Goal: Task Accomplishment & Management: Manage account settings

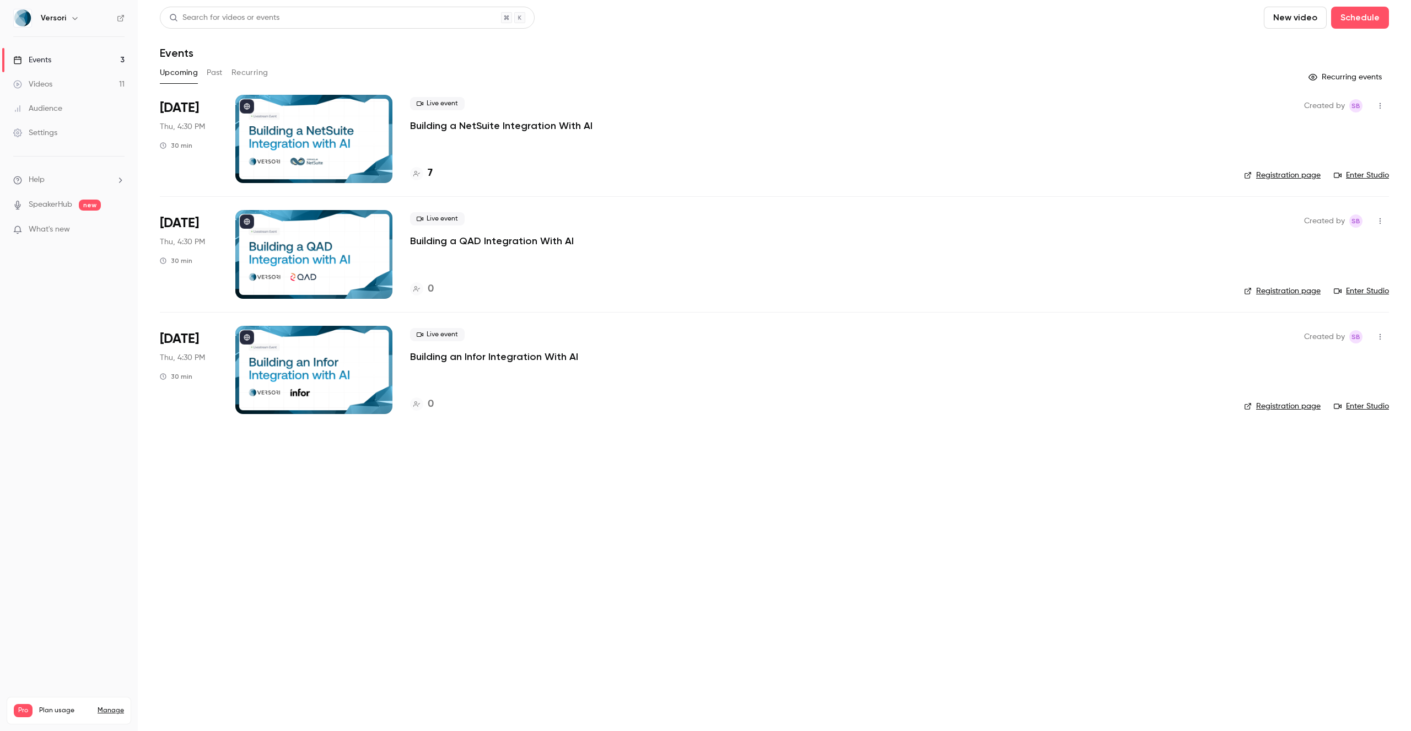
click at [1372, 177] on link "Enter Studio" at bounding box center [1361, 175] width 55 height 11
click at [532, 122] on p "Building a NetSuite Integration With AI" at bounding box center [501, 125] width 182 height 13
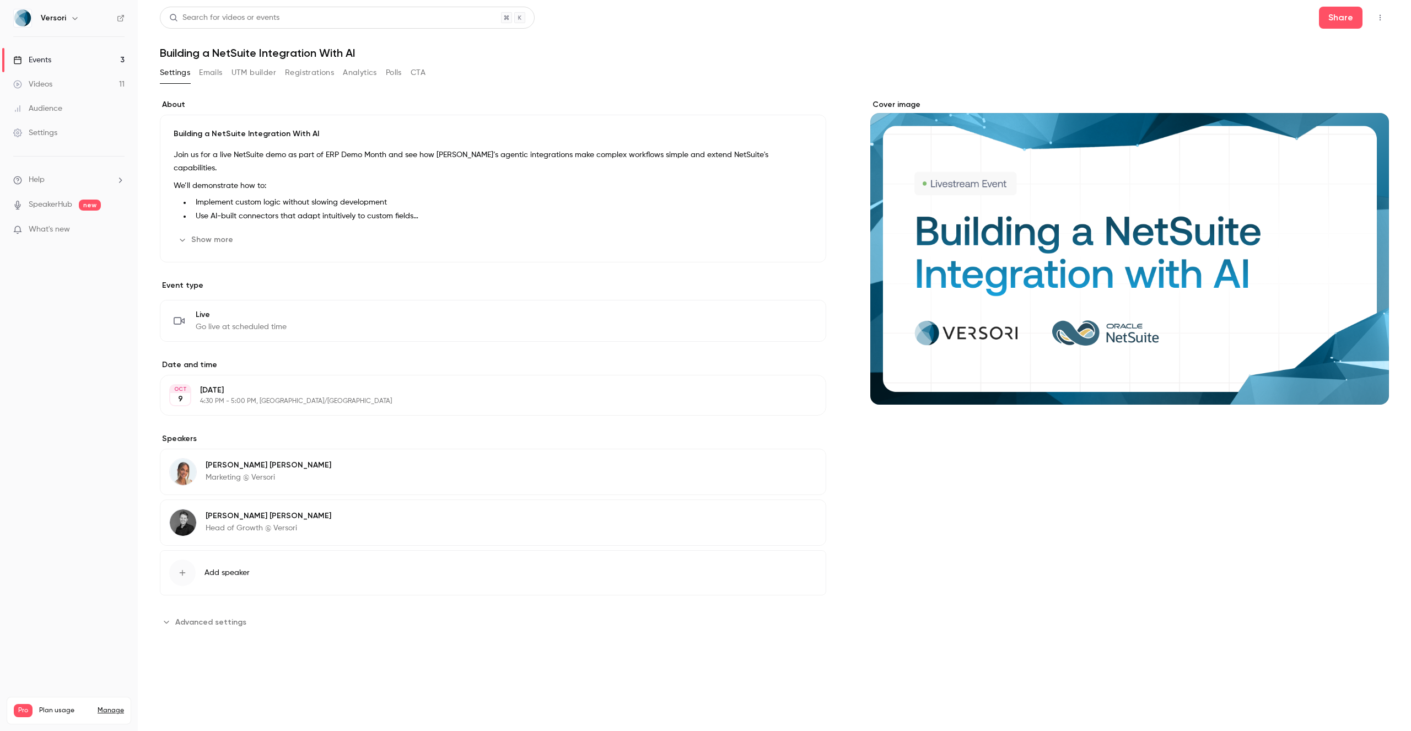
click at [313, 71] on button "Registrations" at bounding box center [309, 73] width 49 height 18
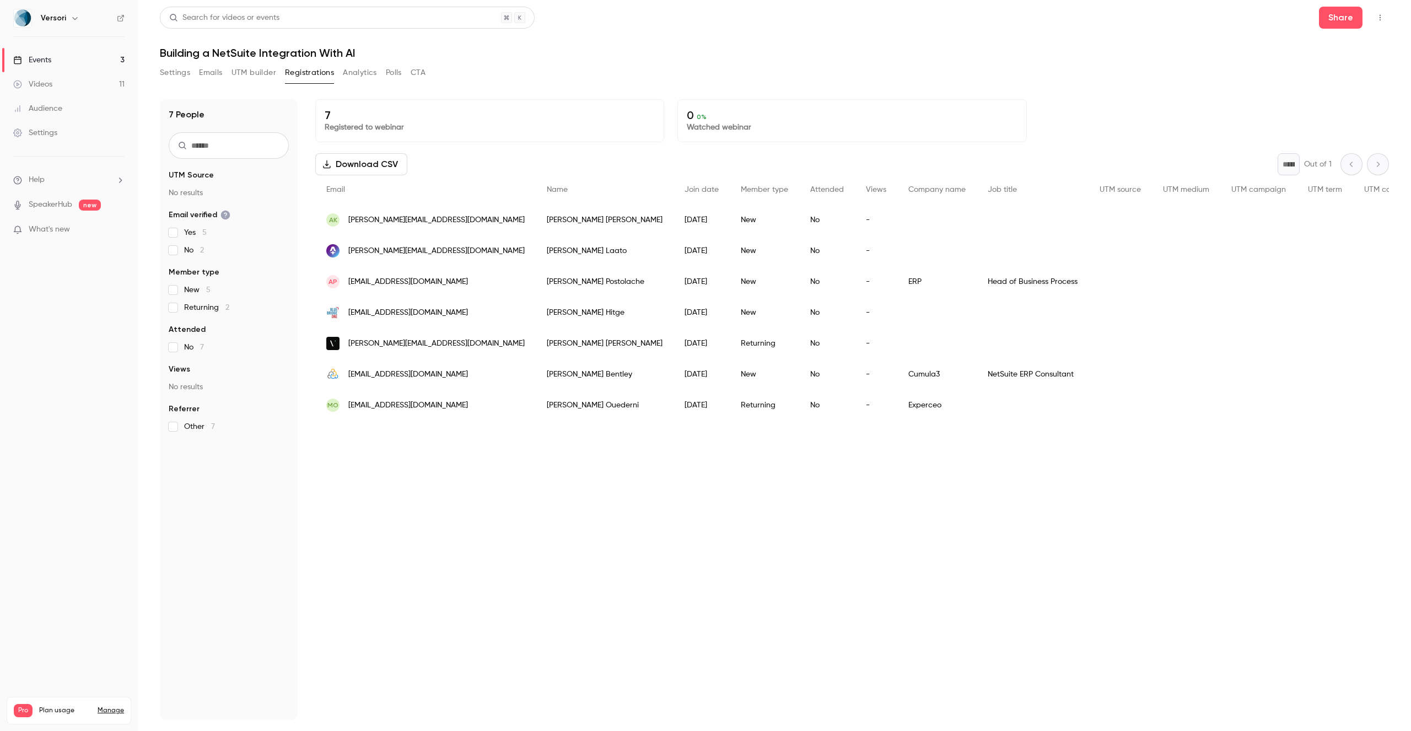
click at [187, 74] on button "Settings" at bounding box center [175, 73] width 30 height 18
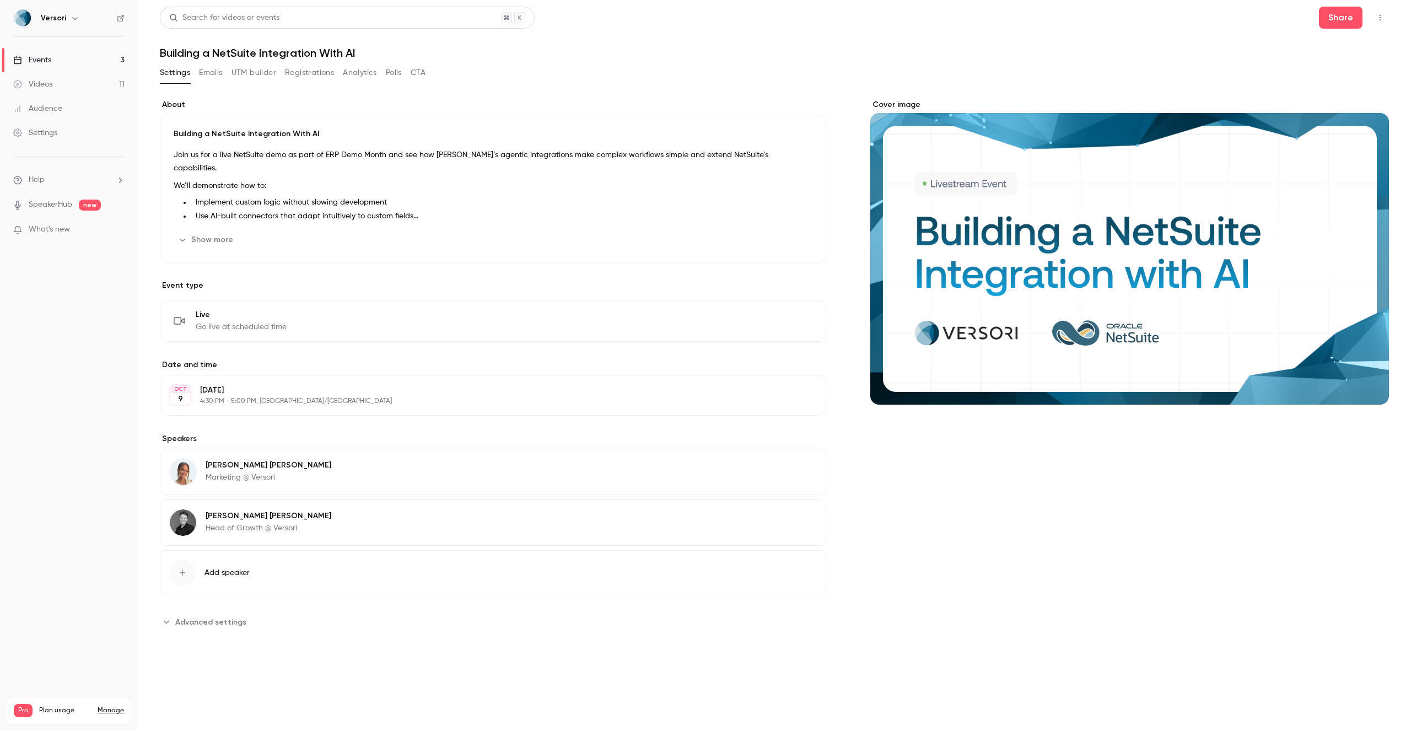
click at [275, 224] on li "Reduce development cycles to days rather than months" at bounding box center [501, 230] width 621 height 12
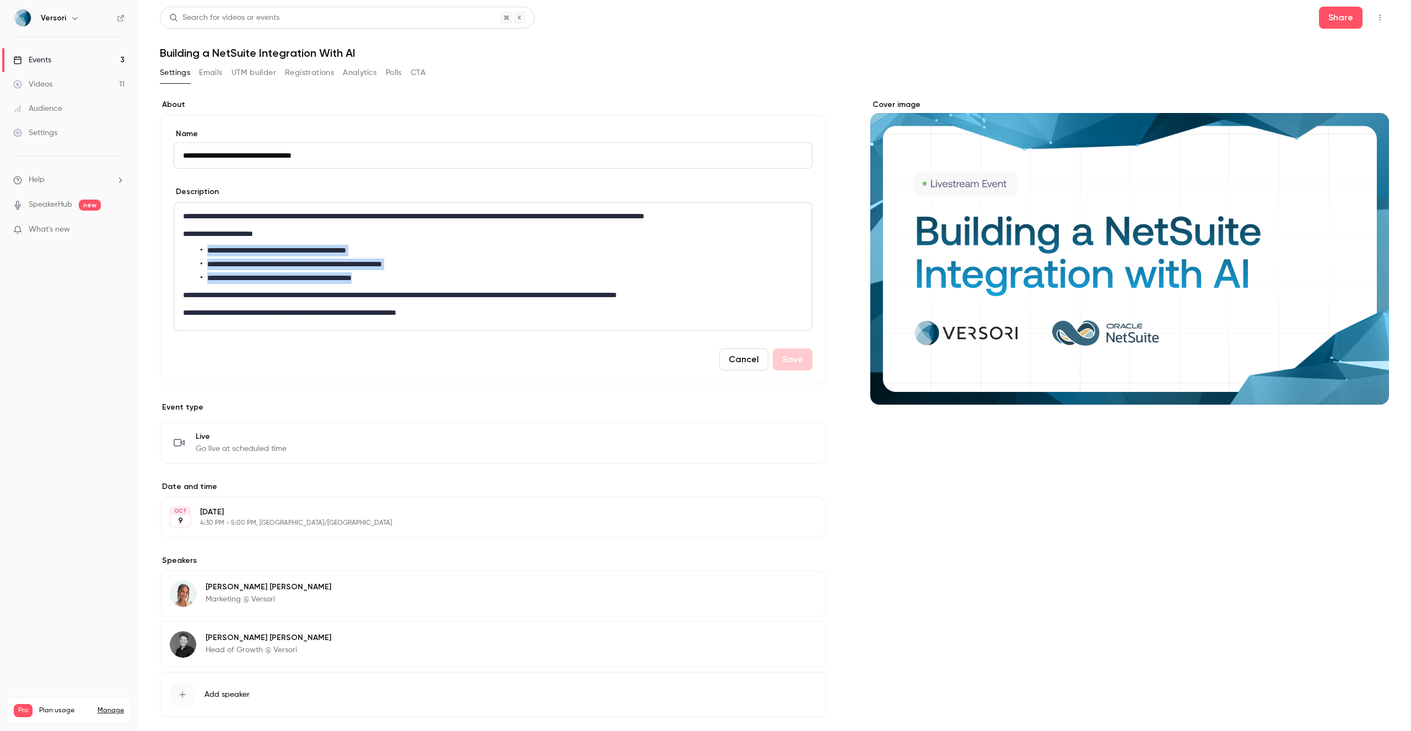
drag, startPoint x: 410, startPoint y: 279, endPoint x: 206, endPoint y: 249, distance: 205.7
click at [206, 249] on ul "**********" at bounding box center [493, 264] width 620 height 39
copy ul "**********"
click at [440, 359] on div "Cancel Save" at bounding box center [493, 359] width 639 height 22
click at [1385, 17] on button "button" at bounding box center [1381, 18] width 18 height 18
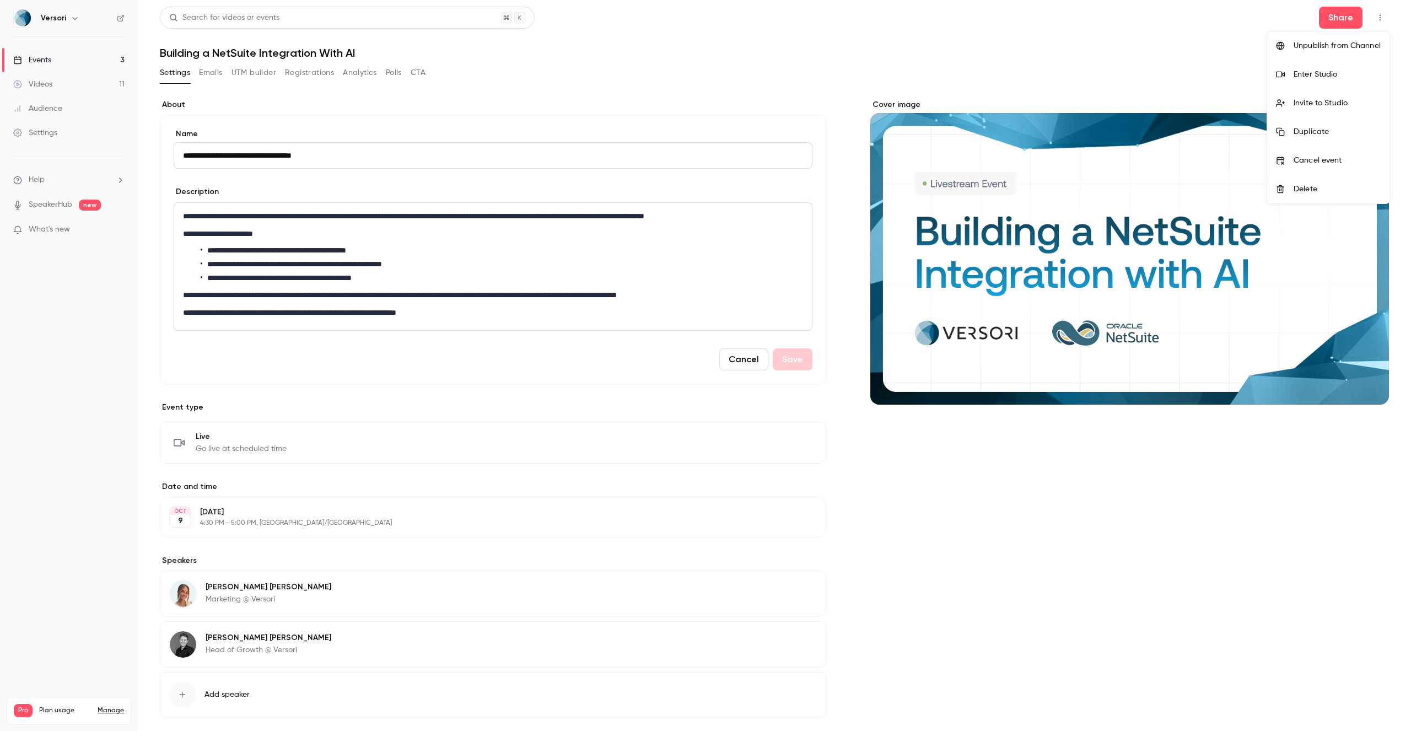
click at [1341, 74] on div "Enter Studio" at bounding box center [1337, 74] width 87 height 11
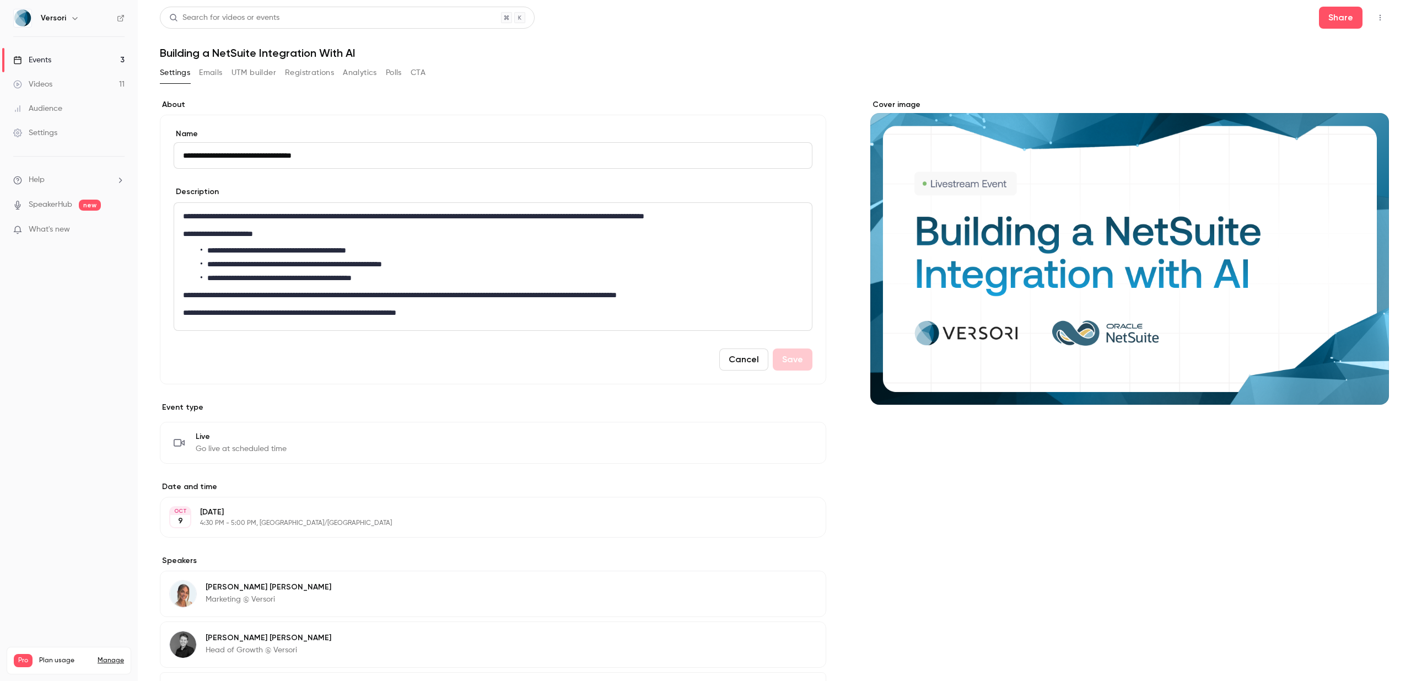
click at [1384, 17] on icon "button" at bounding box center [1380, 18] width 9 height 8
click at [1337, 85] on li "Enter Studio" at bounding box center [1328, 74] width 122 height 29
click at [1385, 20] on button "button" at bounding box center [1381, 18] width 18 height 18
click at [1331, 75] on div "Enter Studio" at bounding box center [1337, 74] width 87 height 11
click at [1384, 18] on icon "button" at bounding box center [1380, 18] width 9 height 8
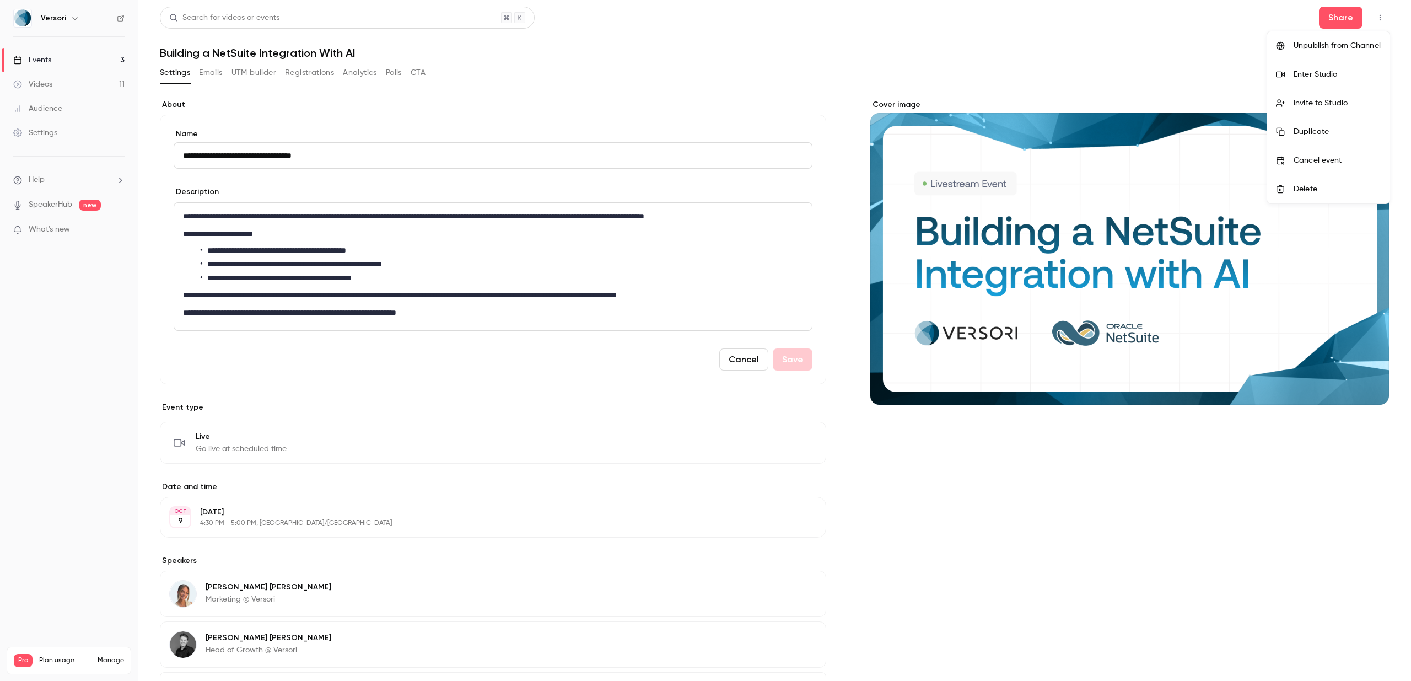
click at [1327, 110] on li "Invite to Studio" at bounding box center [1328, 103] width 122 height 29
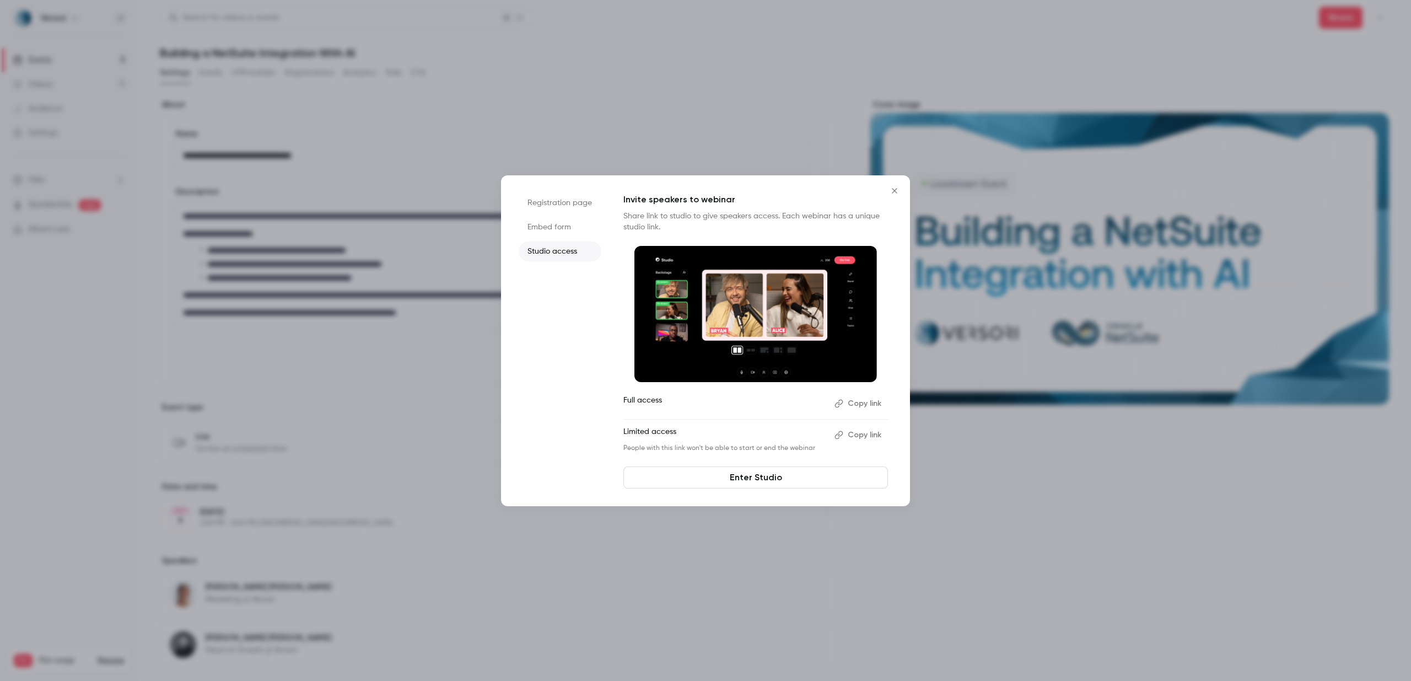
click at [854, 405] on button "Copy link" at bounding box center [859, 404] width 58 height 18
click at [889, 182] on button "Close" at bounding box center [895, 191] width 22 height 22
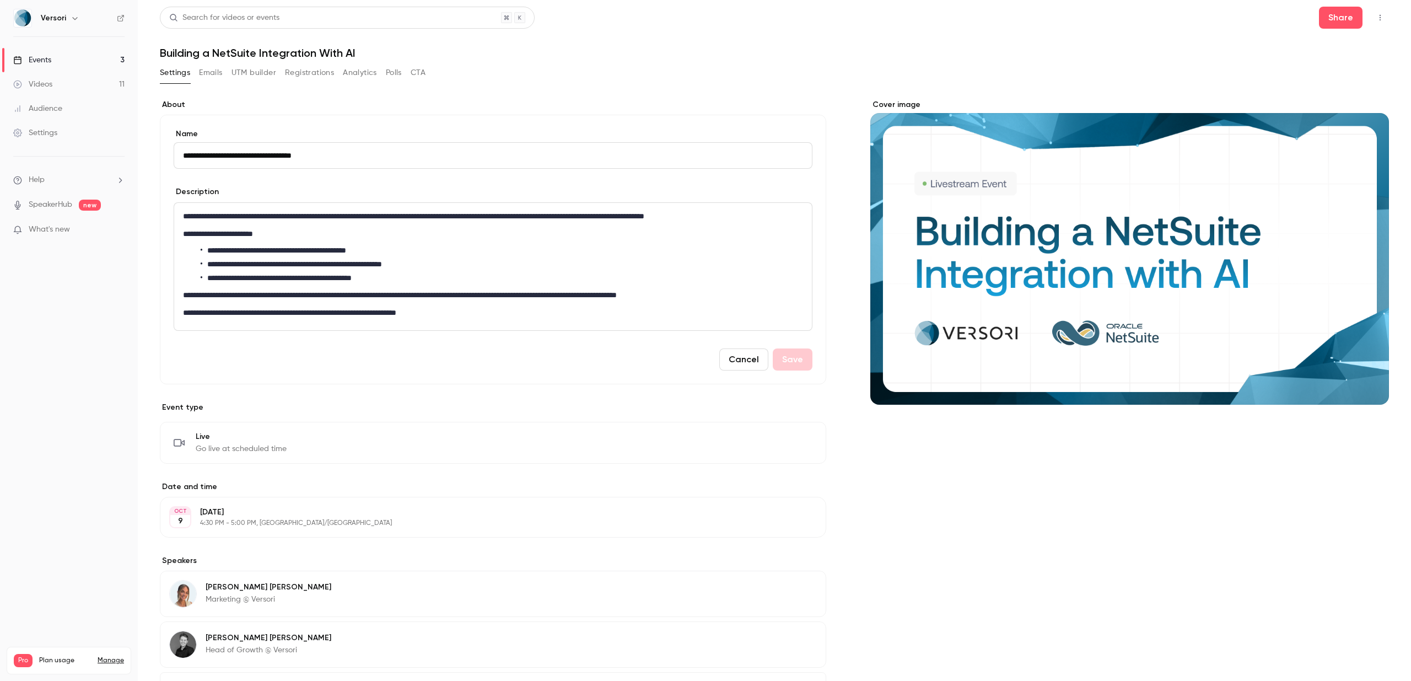
click at [803, 519] on button "Edit" at bounding box center [797, 517] width 40 height 18
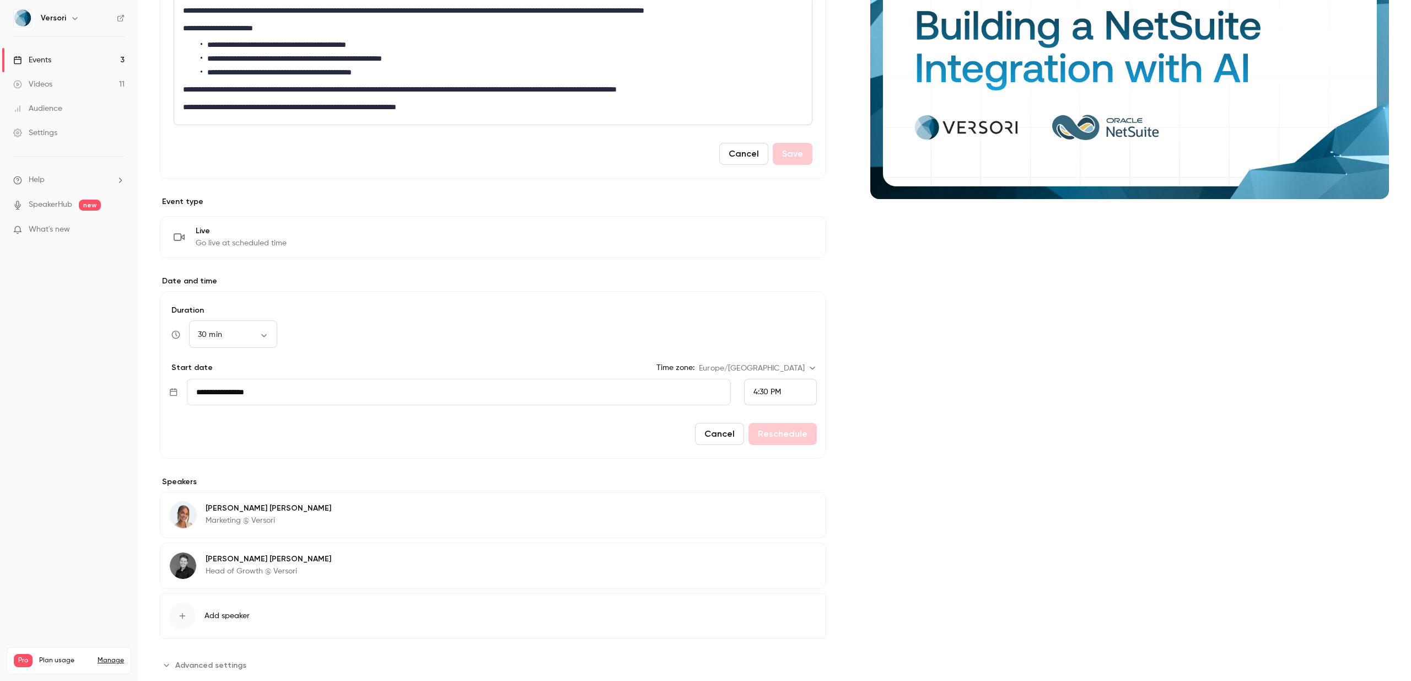
scroll to position [232, 0]
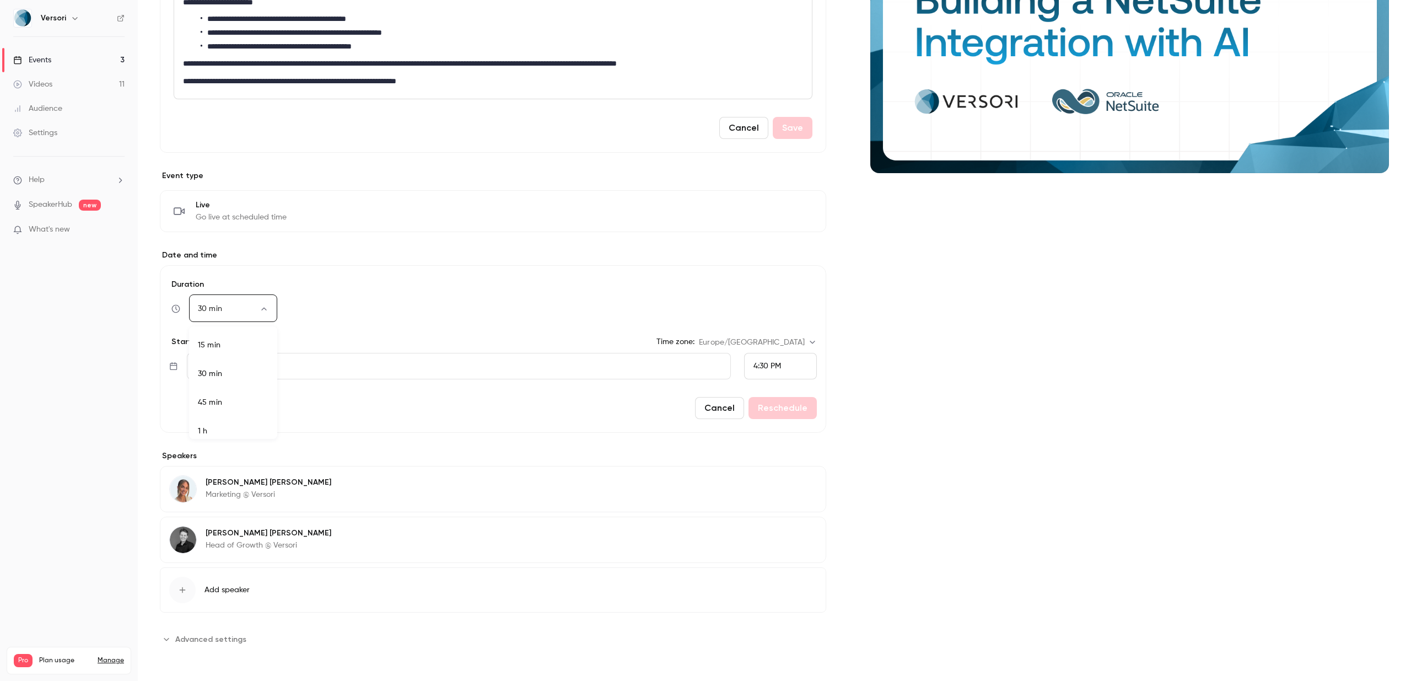
click at [260, 303] on body "**********" at bounding box center [705, 340] width 1411 height 681
click at [224, 395] on li "45 min" at bounding box center [233, 402] width 88 height 29
type input "**"
click at [802, 415] on button "Reschedule" at bounding box center [783, 408] width 68 height 22
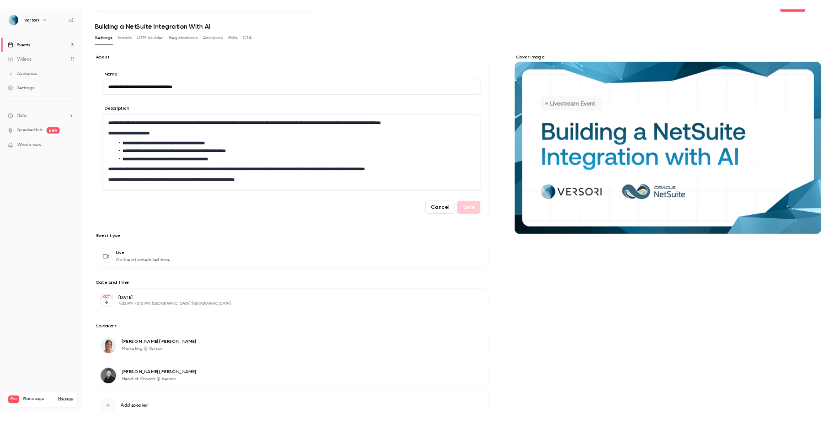
scroll to position [0, 0]
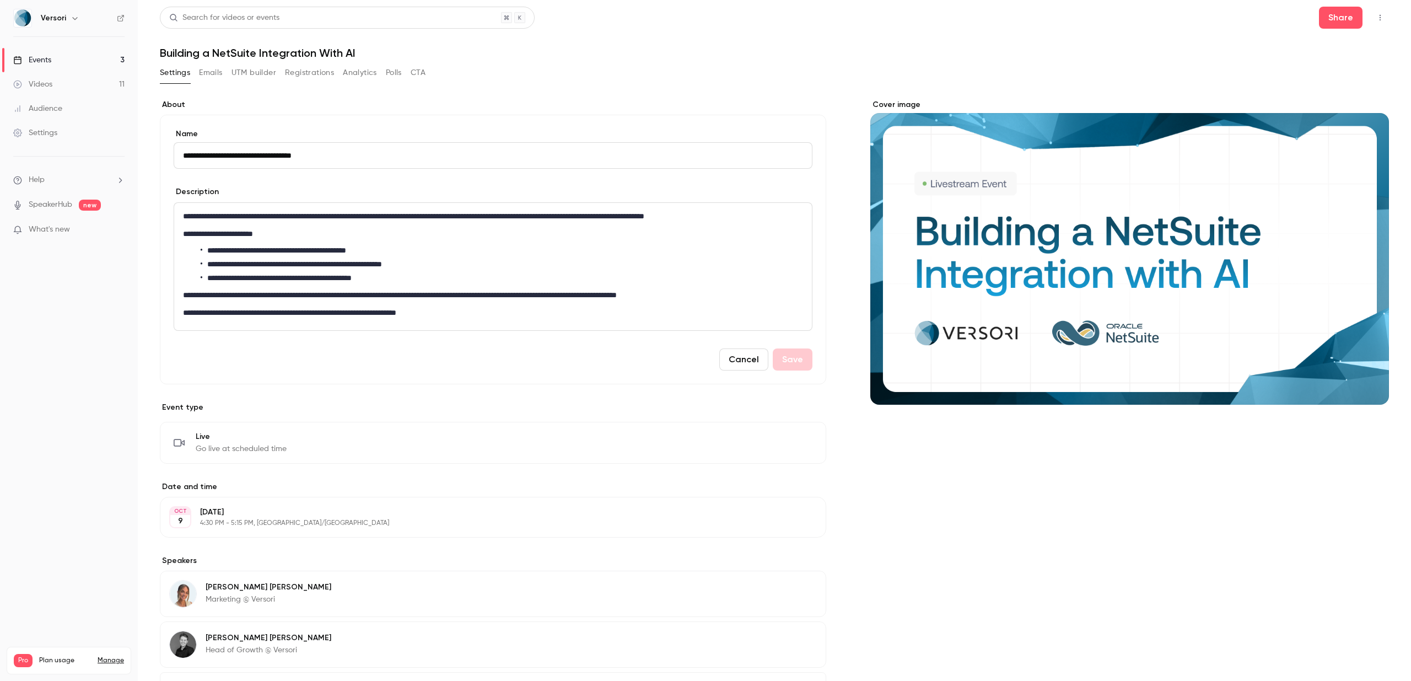
click at [1380, 19] on icon "button" at bounding box center [1380, 18] width 1 height 6
click at [1332, 82] on li "Enter Studio" at bounding box center [1328, 74] width 122 height 29
click at [932, 53] on h1 "Building a NetSuite Integration With AI" at bounding box center [774, 52] width 1229 height 13
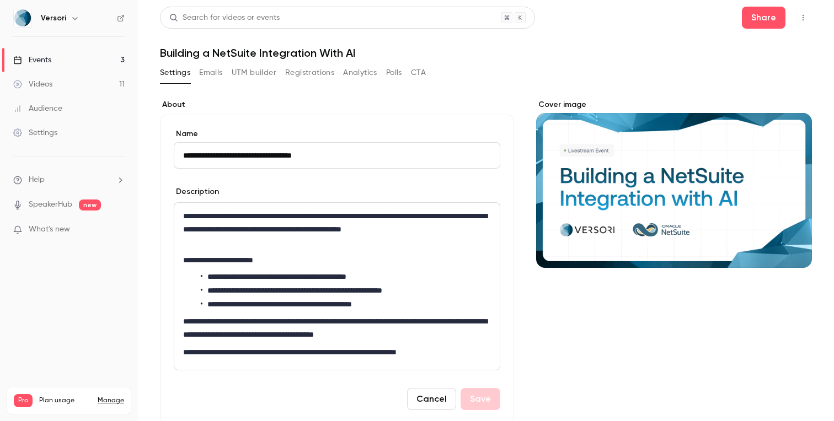
click at [806, 18] on icon "button" at bounding box center [802, 18] width 9 height 8
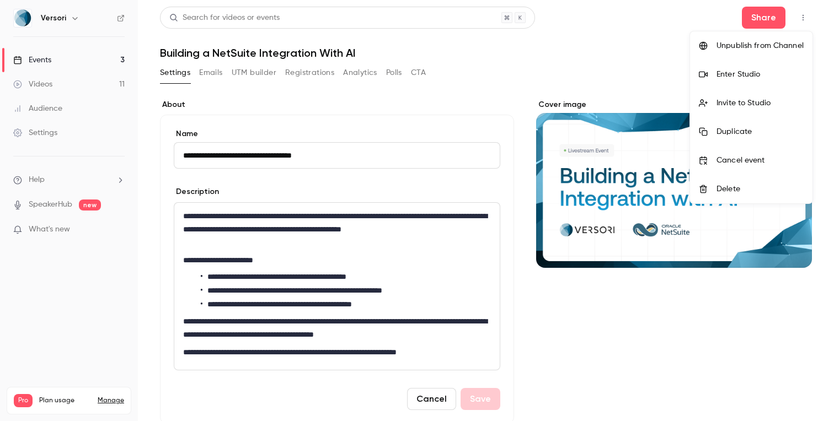
click at [774, 78] on div "Enter Studio" at bounding box center [759, 74] width 87 height 11
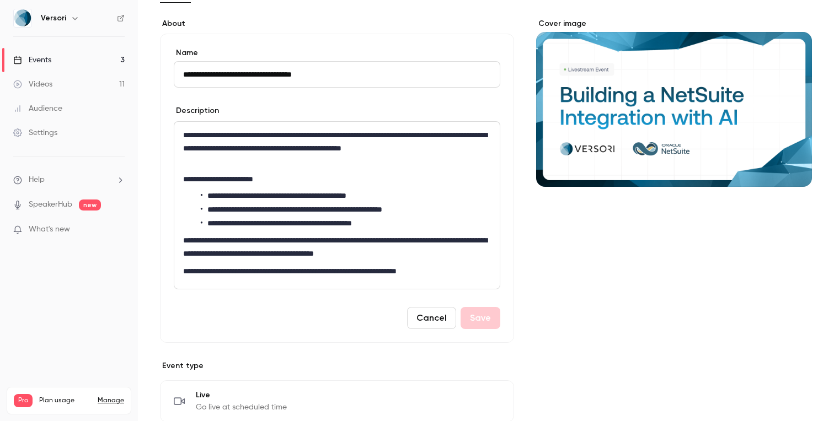
scroll to position [110, 0]
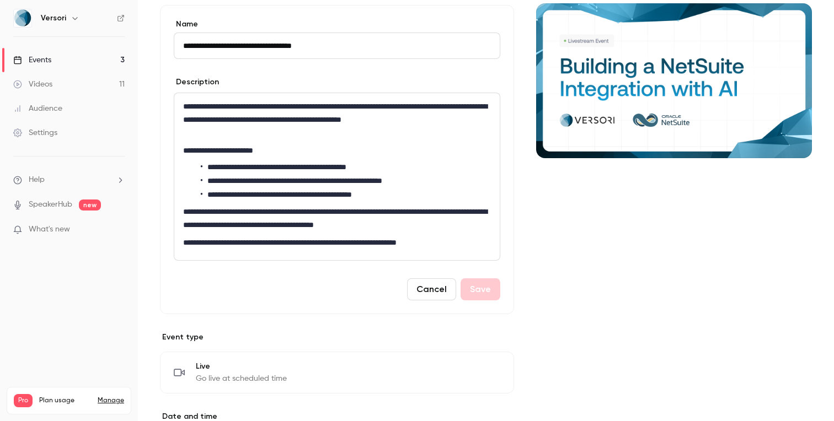
click at [493, 25] on label "Name" at bounding box center [337, 24] width 326 height 11
click at [493, 33] on input "**********" at bounding box center [337, 46] width 326 height 26
click at [526, 79] on div "**********" at bounding box center [486, 336] width 652 height 693
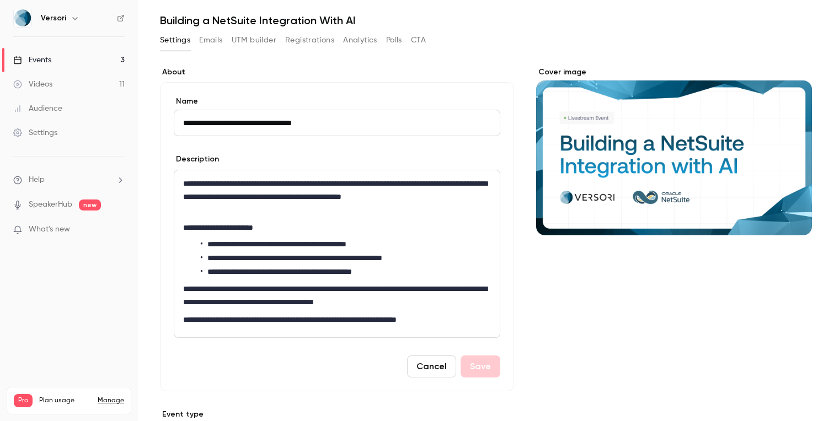
scroll to position [0, 0]
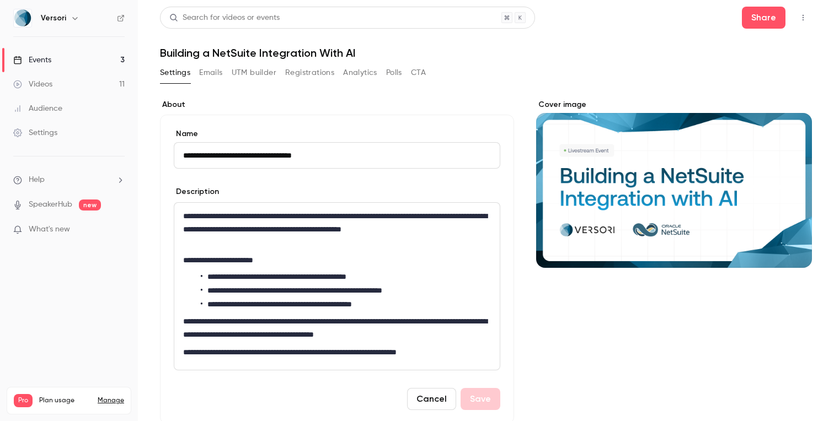
click at [800, 18] on icon "button" at bounding box center [802, 18] width 9 height 8
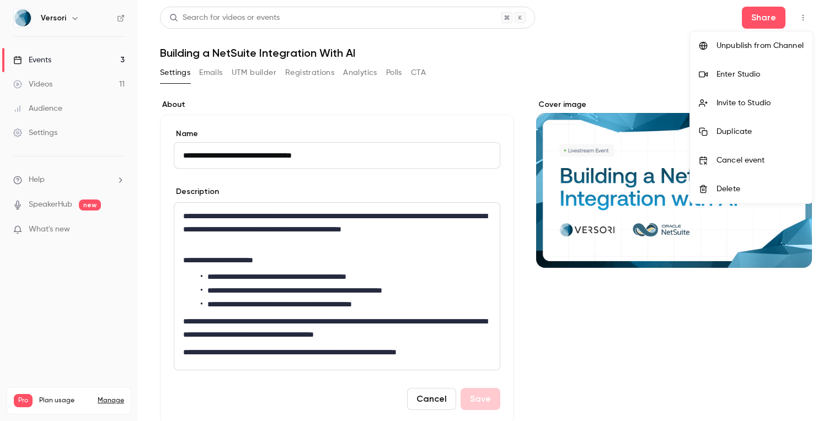
click at [768, 15] on div at bounding box center [417, 210] width 834 height 421
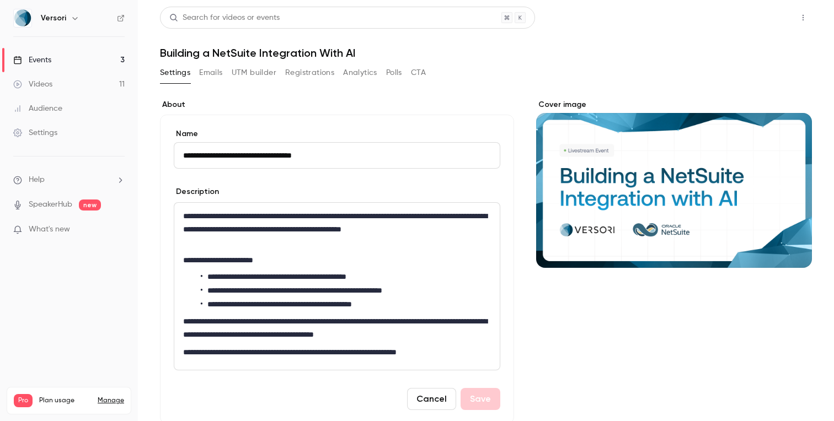
click at [767, 21] on button "Share" at bounding box center [763, 18] width 44 height 22
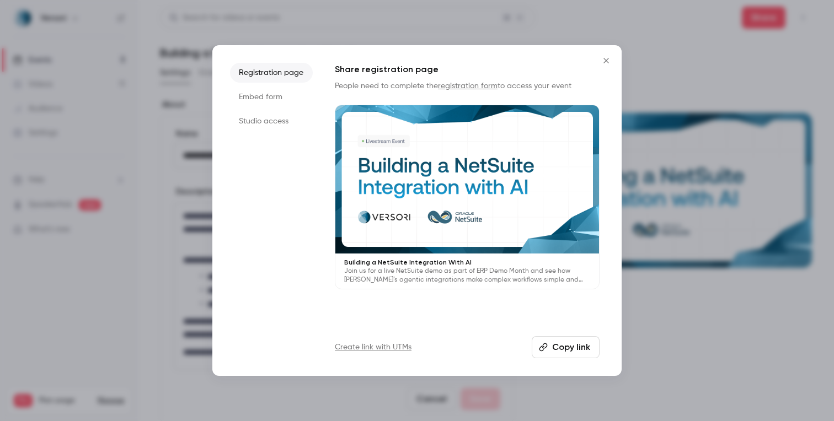
click at [555, 348] on button "Copy link" at bounding box center [565, 347] width 68 height 22
click at [606, 57] on icon "Close" at bounding box center [605, 60] width 13 height 9
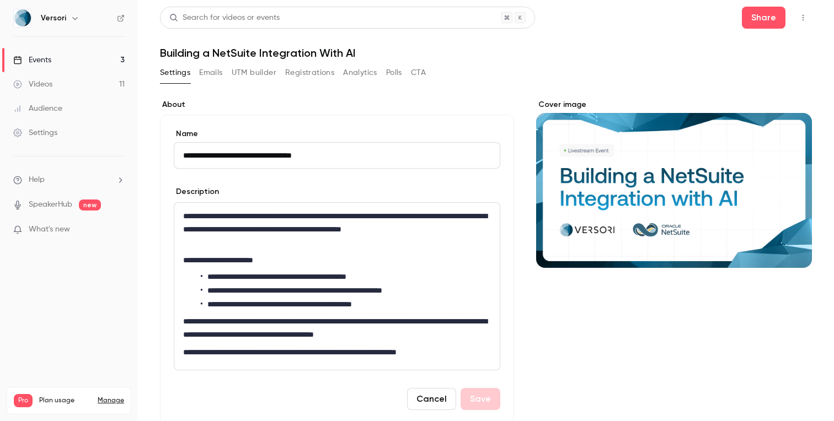
click at [318, 66] on button "Registrations" at bounding box center [309, 73] width 49 height 18
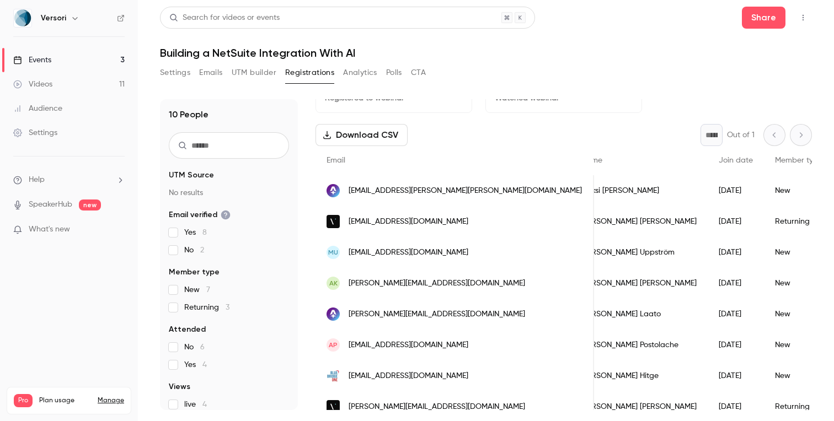
scroll to position [26, 0]
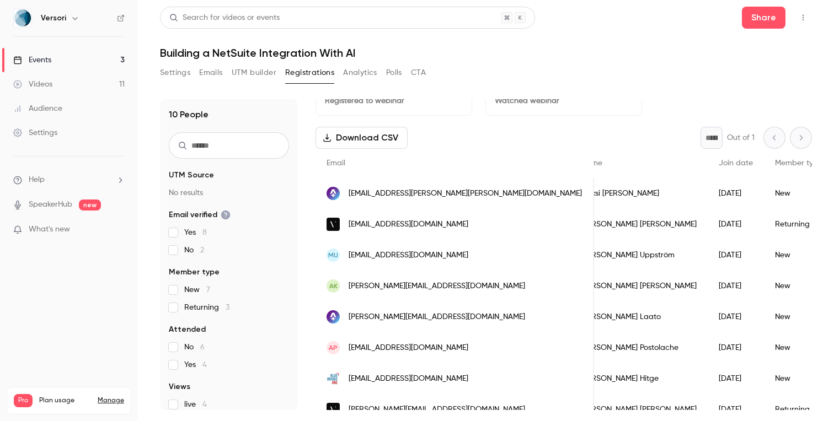
click at [383, 259] on span "[EMAIL_ADDRESS][DOMAIN_NAME]" at bounding box center [408, 256] width 120 height 12
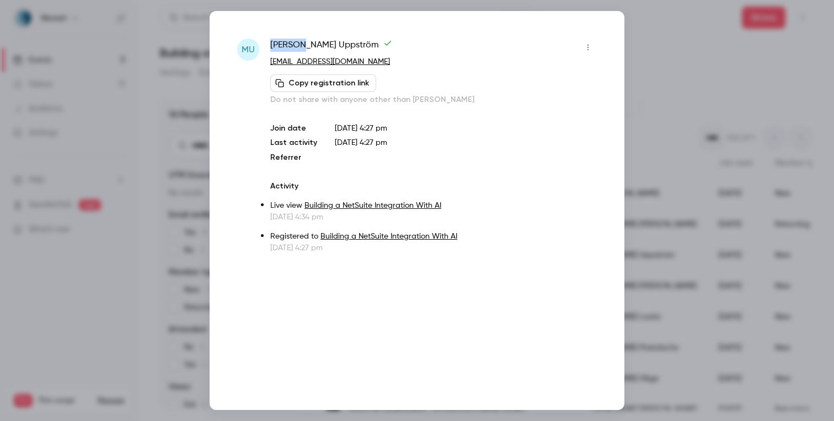
drag, startPoint x: 270, startPoint y: 43, endPoint x: 300, endPoint y: 42, distance: 29.8
click at [300, 42] on span "[PERSON_NAME]" at bounding box center [331, 48] width 122 height 18
copy span "[PERSON_NAME]"
click at [147, 115] on div at bounding box center [417, 210] width 834 height 421
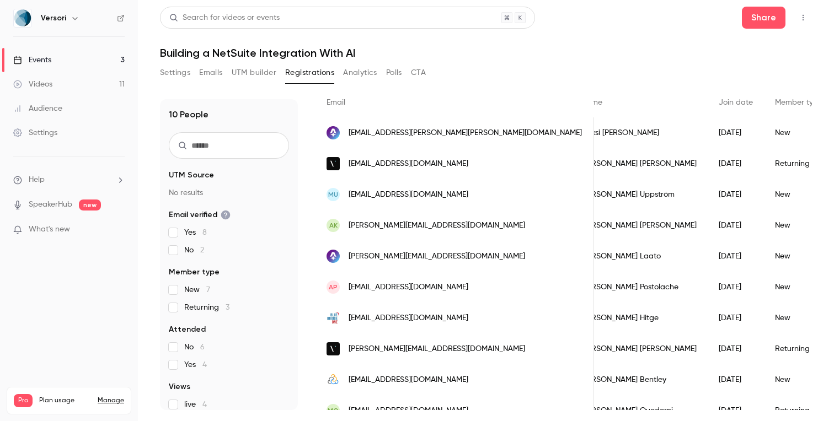
scroll to position [0, 0]
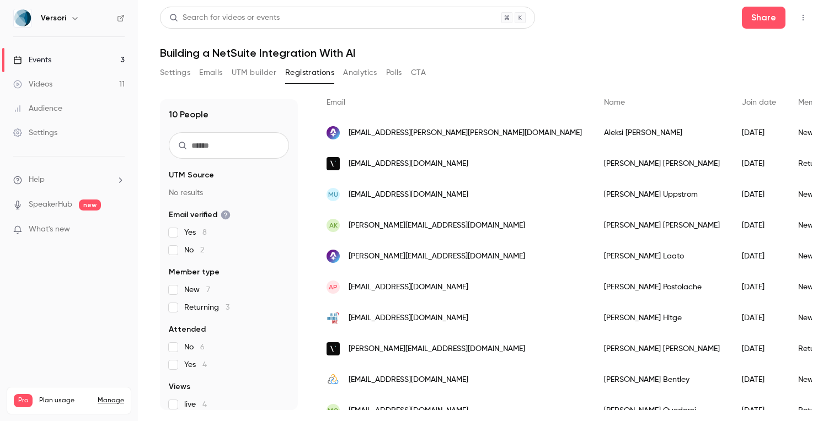
click at [593, 195] on div "[PERSON_NAME]" at bounding box center [662, 194] width 138 height 31
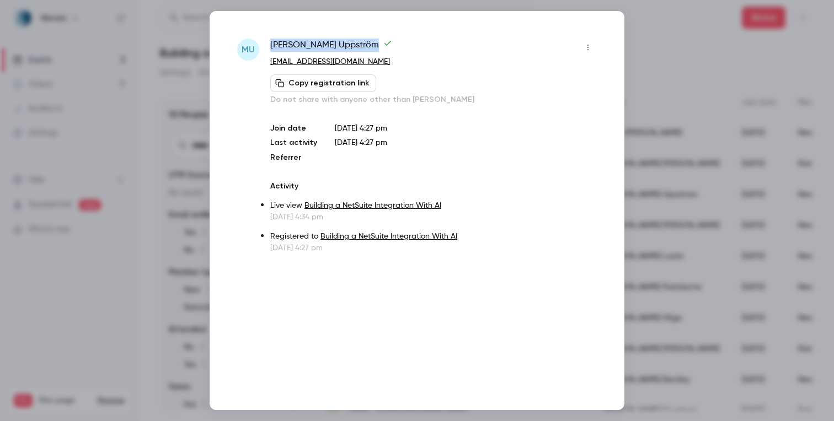
drag, startPoint x: 272, startPoint y: 44, endPoint x: 341, endPoint y: 47, distance: 69.0
click at [341, 47] on span "[PERSON_NAME]" at bounding box center [331, 48] width 122 height 18
copy span "[PERSON_NAME]"
click at [142, 92] on div at bounding box center [417, 210] width 834 height 421
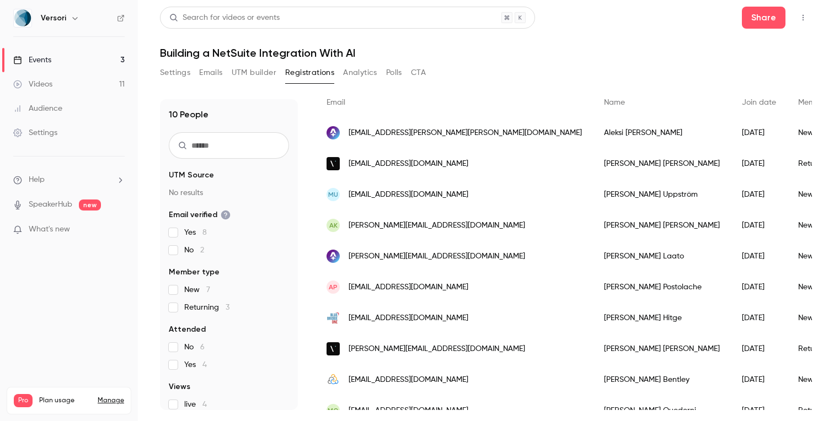
click at [52, 82] on link "Videos 11" at bounding box center [69, 84] width 138 height 24
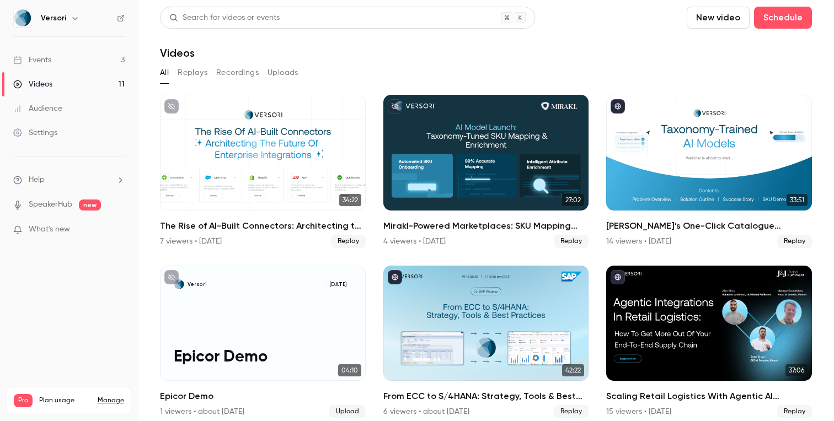
click at [96, 50] on link "Events 3" at bounding box center [69, 60] width 138 height 24
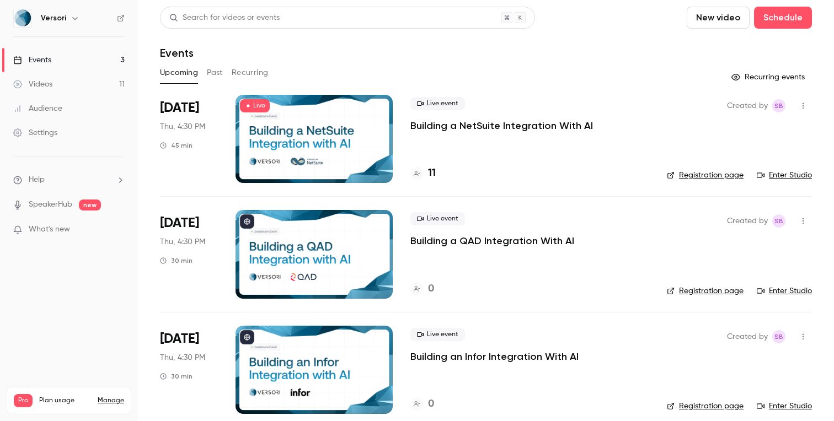
click at [805, 220] on icon "button" at bounding box center [802, 221] width 9 height 8
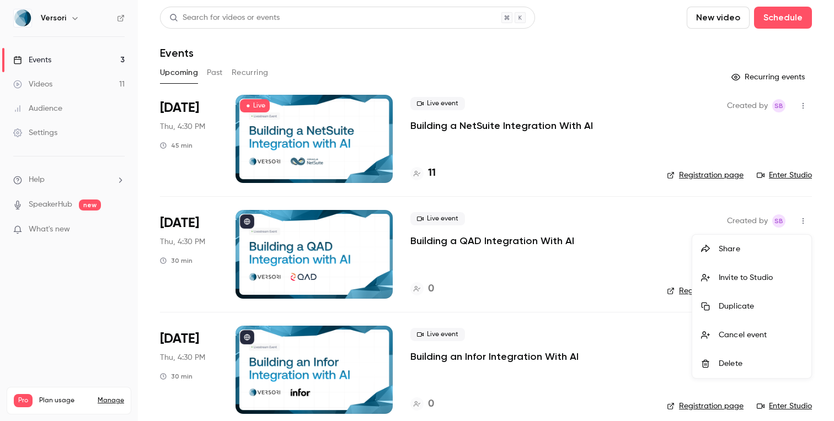
click at [734, 243] on li "Share" at bounding box center [751, 249] width 119 height 29
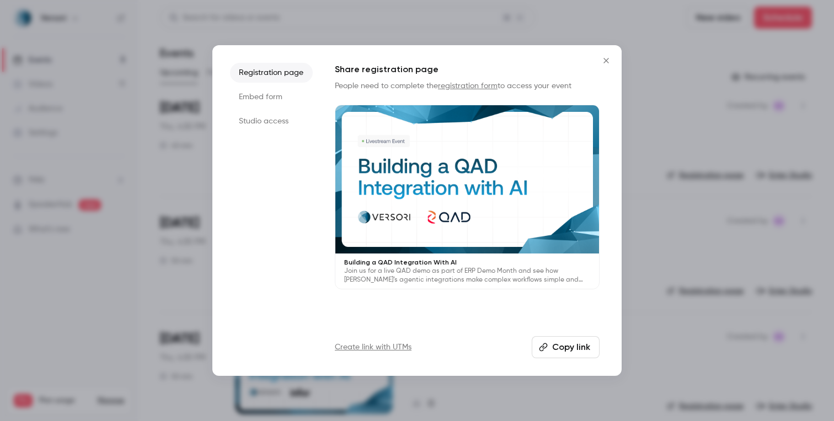
click at [555, 342] on button "Copy link" at bounding box center [565, 347] width 68 height 22
click at [659, 90] on div at bounding box center [417, 210] width 834 height 421
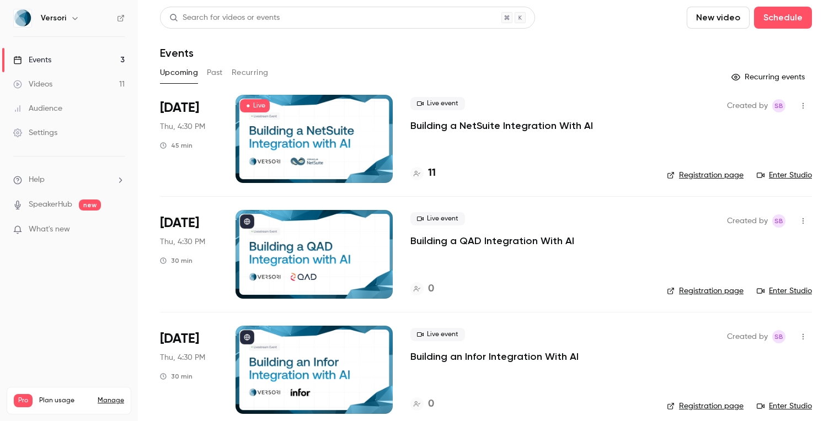
scroll to position [13, 0]
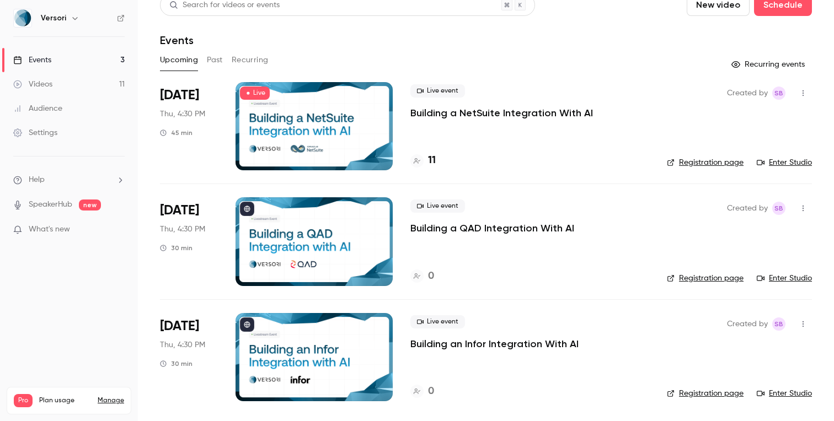
click at [807, 324] on icon "button" at bounding box center [802, 324] width 9 height 8
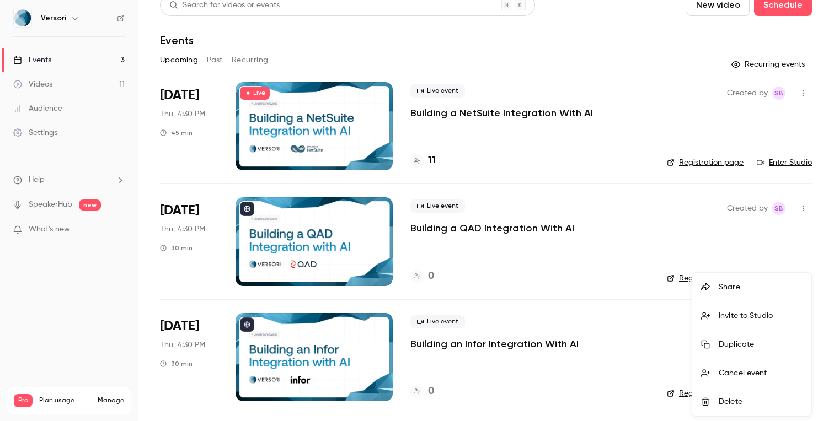
click at [751, 291] on div "Share" at bounding box center [760, 287] width 84 height 11
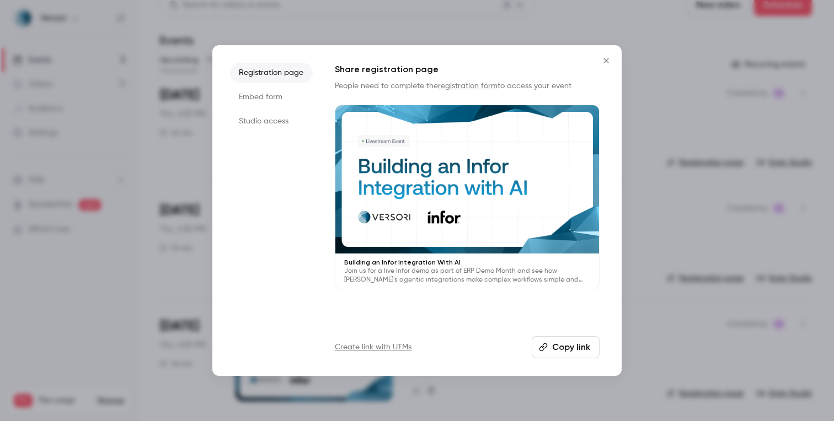
click at [557, 348] on button "Copy link" at bounding box center [565, 347] width 68 height 22
click at [608, 61] on icon "Close" at bounding box center [605, 60] width 13 height 9
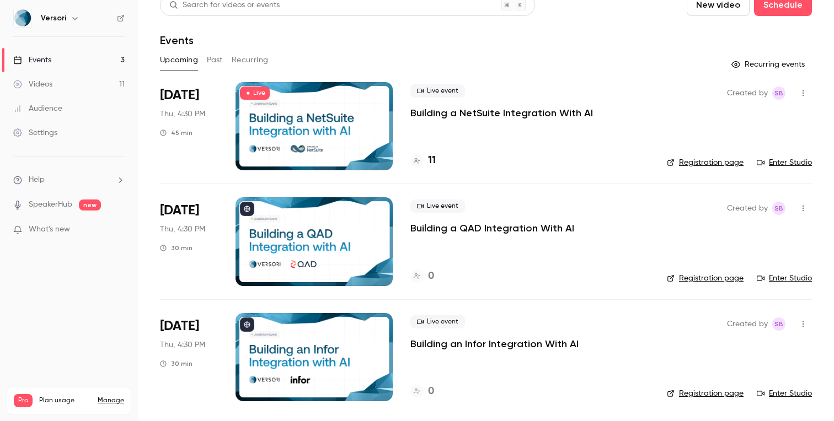
click at [486, 115] on p "Building a NetSuite Integration With AI" at bounding box center [501, 112] width 182 height 13
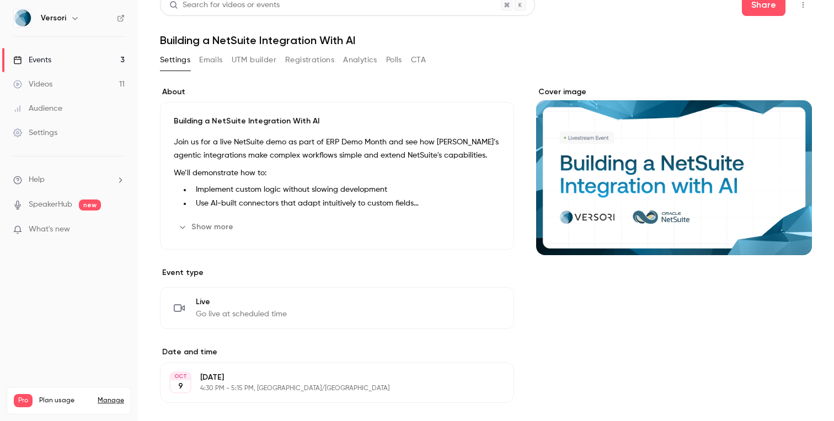
click at [217, 59] on button "Emails" at bounding box center [210, 60] width 23 height 18
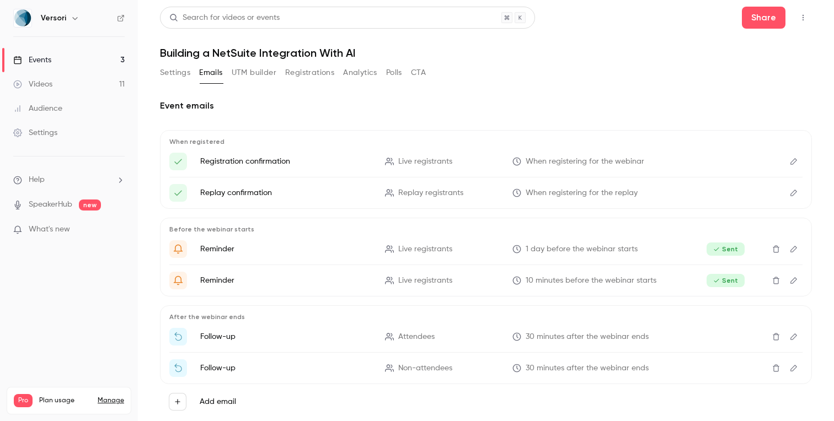
scroll to position [27, 0]
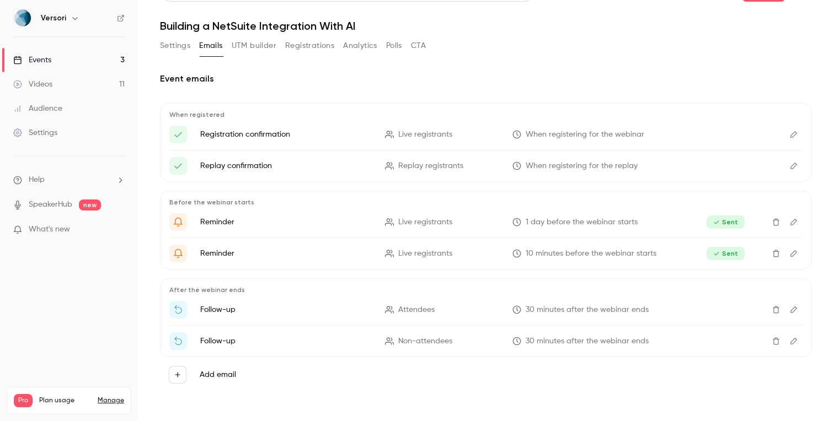
click at [466, 310] on p "Attendees" at bounding box center [442, 310] width 114 height 12
click at [795, 313] on icon "Edit" at bounding box center [793, 310] width 9 height 8
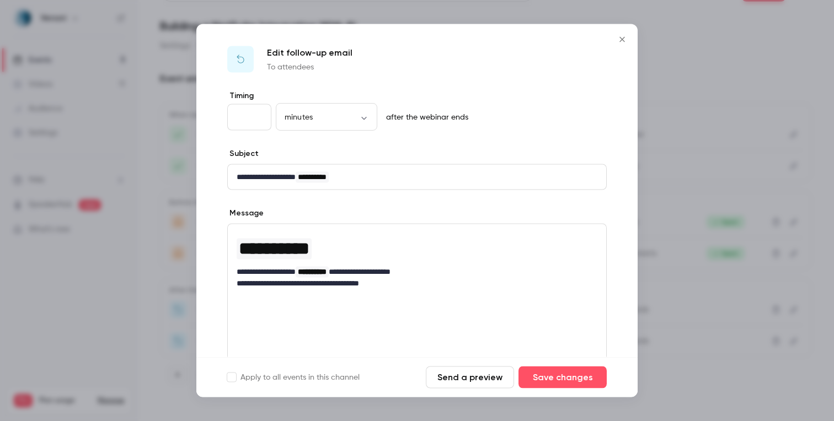
click at [468, 271] on p "**********" at bounding box center [417, 272] width 361 height 12
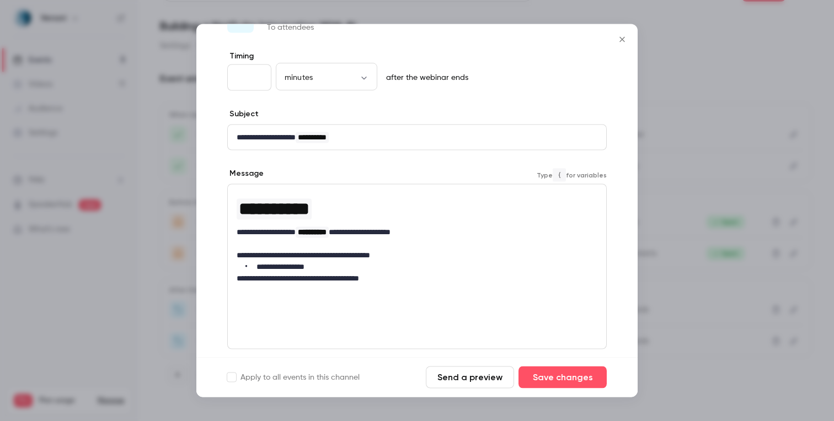
scroll to position [42, 0]
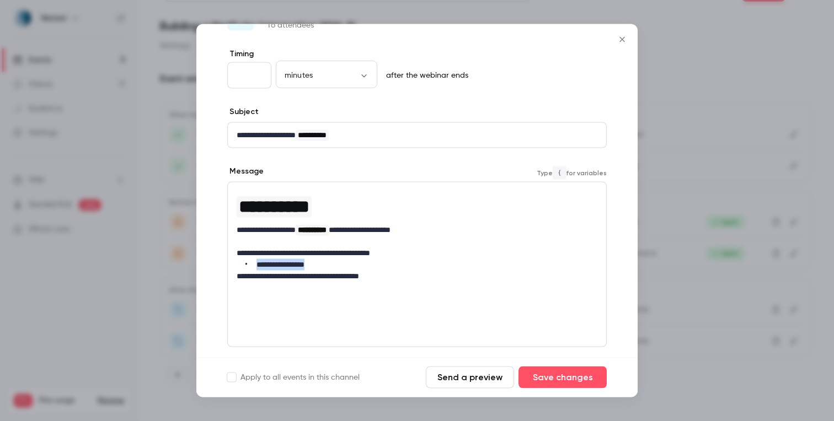
drag, startPoint x: 326, startPoint y: 267, endPoint x: 243, endPoint y: 268, distance: 83.8
click at [245, 268] on li "**********" at bounding box center [421, 265] width 352 height 12
click at [269, 286] on icon "link" at bounding box center [269, 284] width 9 height 8
type input "**********"
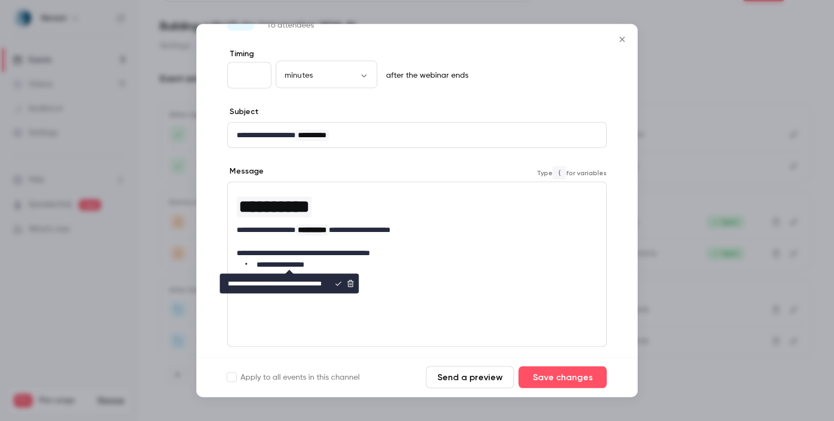
scroll to position [0, 0]
click at [338, 285] on icon "editor" at bounding box center [338, 284] width 6 height 4
click at [341, 262] on li "**********" at bounding box center [421, 265] width 352 height 12
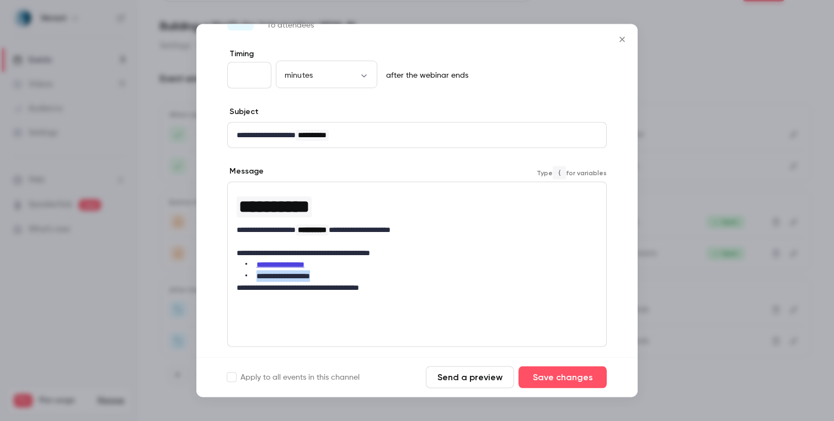
drag, startPoint x: 328, startPoint y: 273, endPoint x: 255, endPoint y: 272, distance: 72.8
click at [255, 272] on li "**********" at bounding box center [421, 277] width 352 height 12
click at [271, 293] on icon "link" at bounding box center [269, 296] width 9 height 8
type input "**********"
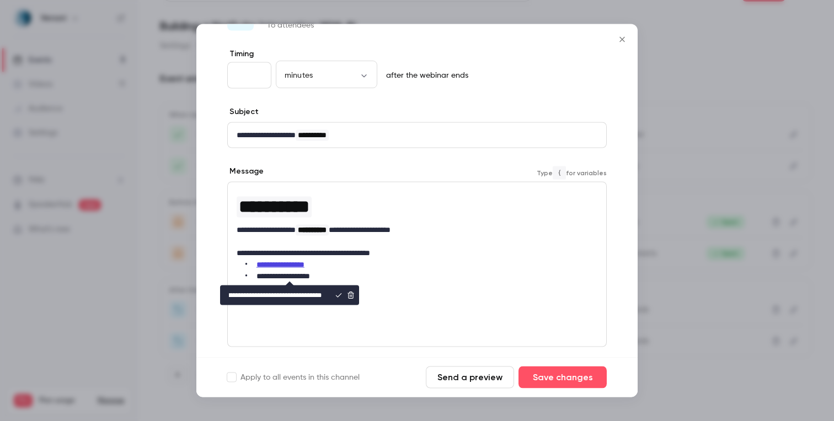
scroll to position [0, 0]
click at [336, 293] on icon "editor" at bounding box center [339, 296] width 8 height 8
click at [335, 274] on li "**********" at bounding box center [421, 277] width 352 height 12
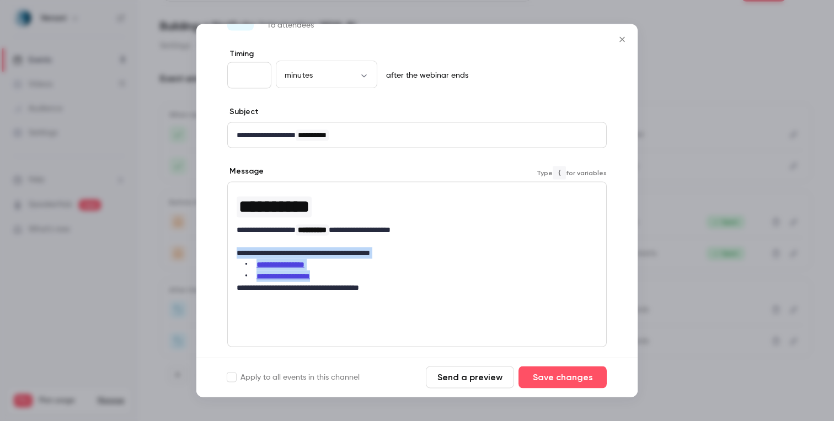
drag, startPoint x: 338, startPoint y: 274, endPoint x: 232, endPoint y: 248, distance: 109.5
click at [231, 248] on div "**********" at bounding box center [417, 241] width 378 height 118
copy div "**********"
click at [553, 366] on div "Apply to all events in this channel Send a preview Save changes" at bounding box center [416, 377] width 441 height 40
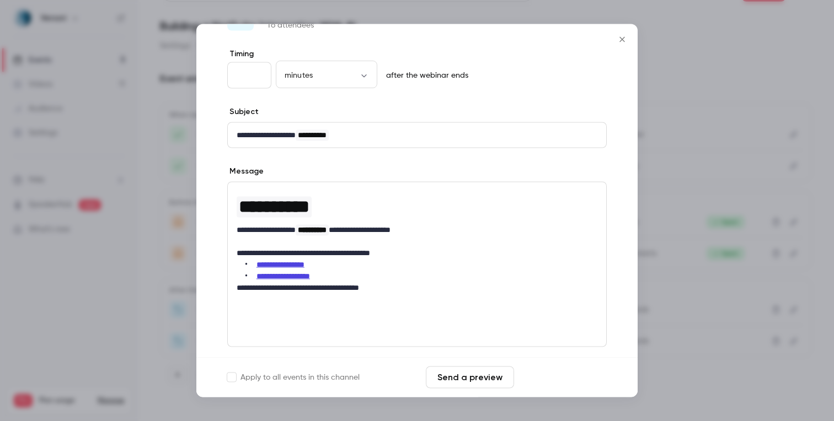
click at [552, 372] on button "Save changes" at bounding box center [562, 378] width 88 height 22
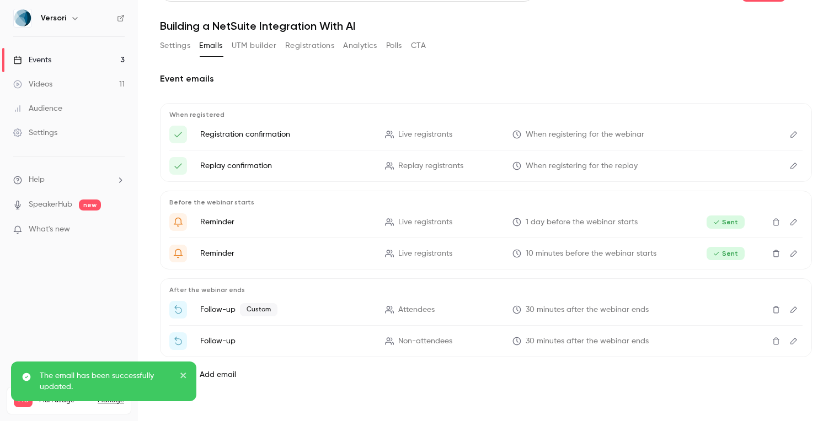
click at [794, 340] on icon "Edit" at bounding box center [793, 341] width 9 height 8
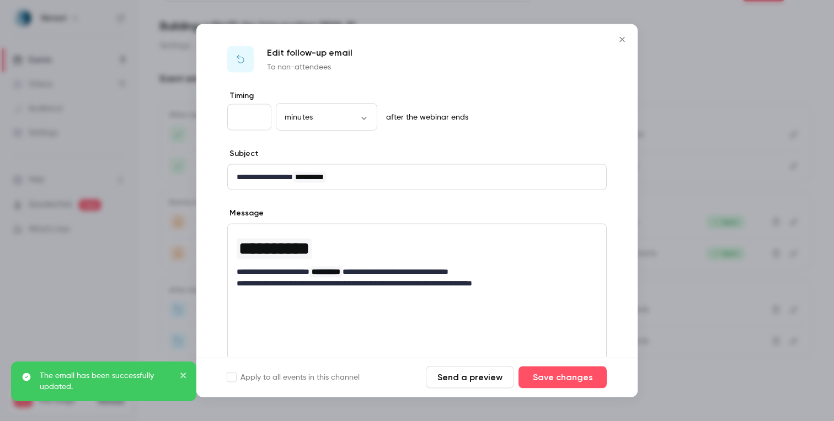
click at [508, 272] on p "**********" at bounding box center [417, 272] width 361 height 12
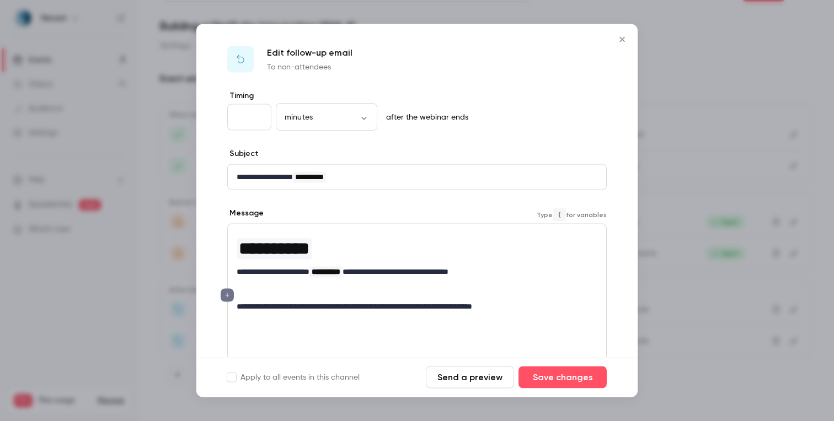
click at [244, 290] on p "editor" at bounding box center [417, 295] width 361 height 12
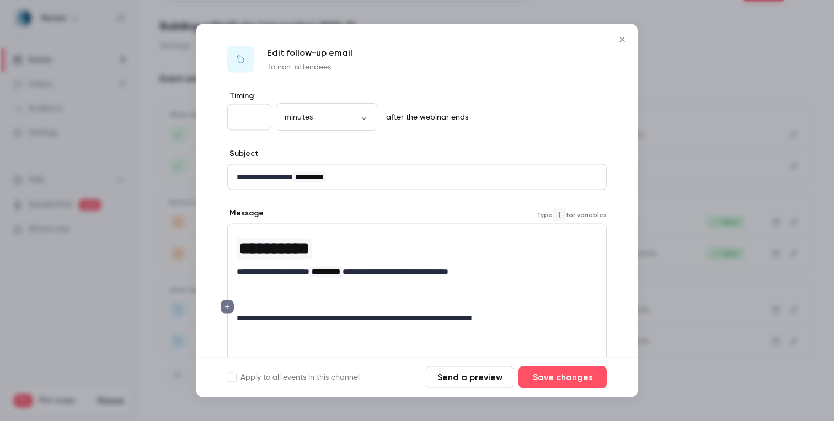
click at [243, 290] on p "editor" at bounding box center [417, 295] width 361 height 12
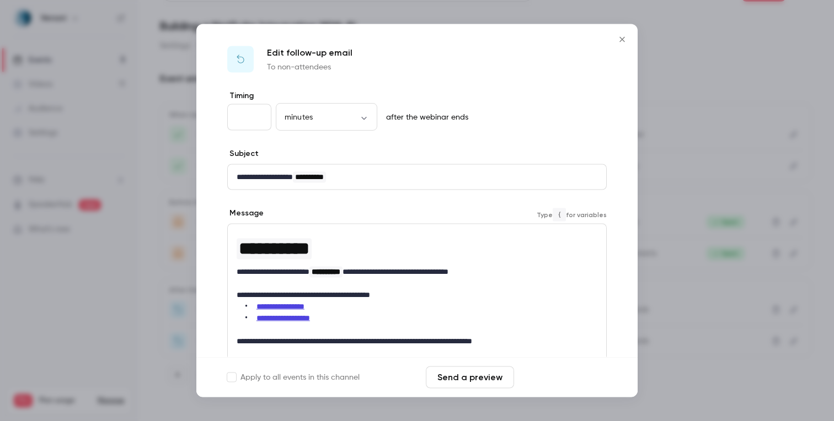
click at [561, 380] on button "Save changes" at bounding box center [562, 378] width 88 height 22
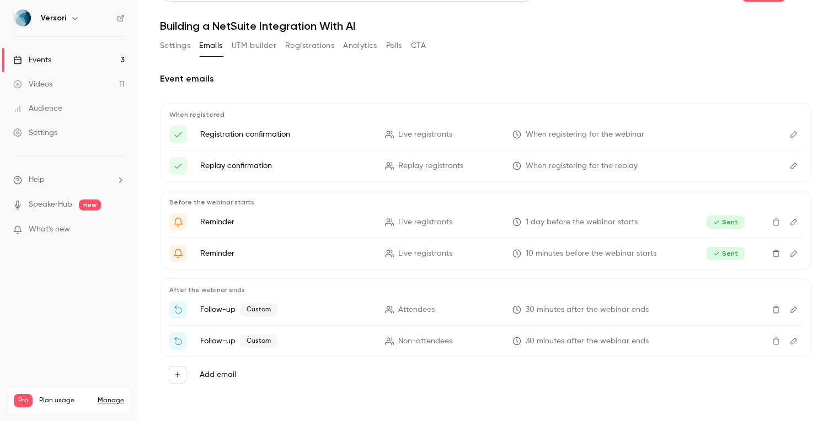
click at [289, 43] on button "Registrations" at bounding box center [309, 46] width 49 height 18
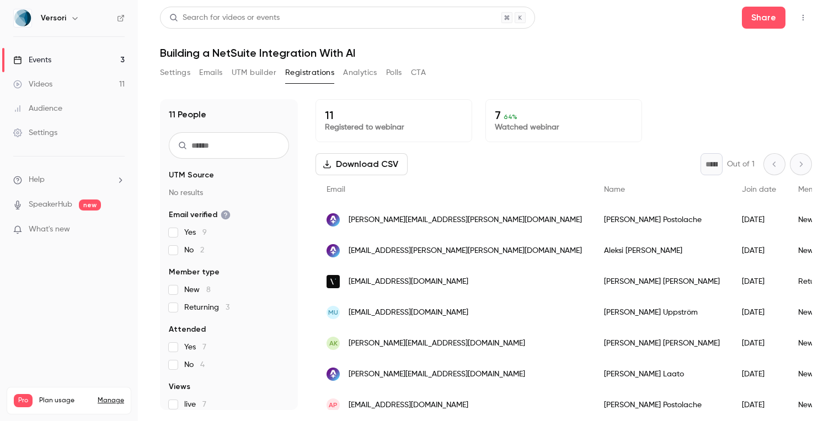
click at [353, 163] on button "Download CSV" at bounding box center [361, 164] width 92 height 22
